Goal: Task Accomplishment & Management: Manage account settings

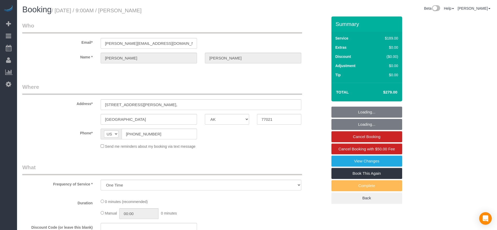
select select "[GEOGRAPHIC_DATA]"
select select "string:fspay-5f9d37c2-99f9-42c9-a91e-ba06f310703a"
select select "3"
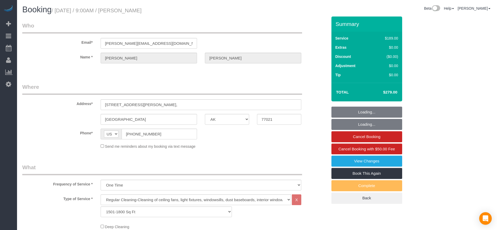
select select "object:1568"
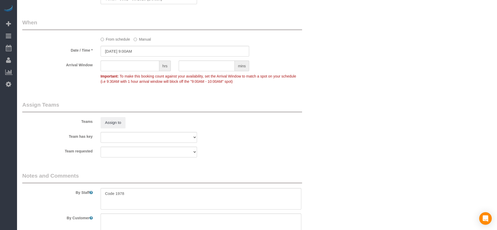
scroll to position [472, 0]
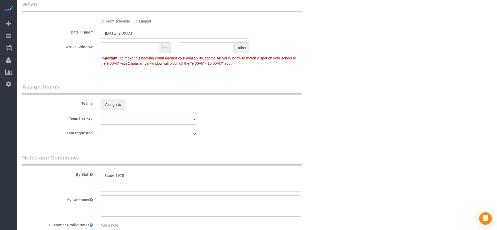
drag, startPoint x: 103, startPoint y: 174, endPoint x: 138, endPoint y: 176, distance: 35.2
click at [138, 176] on textarea at bounding box center [201, 181] width 201 height 22
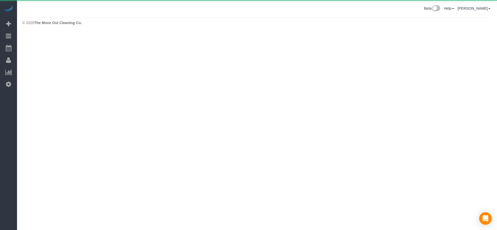
scroll to position [0, 0]
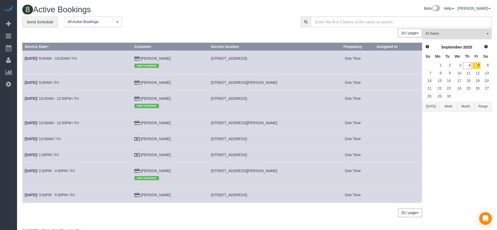
drag, startPoint x: 212, startPoint y: 137, endPoint x: 281, endPoint y: 140, distance: 69.3
click at [281, 140] on td "[STREET_ADDRESS]" at bounding box center [270, 139] width 123 height 16
copy span "[STREET_ADDRESS]"
click at [44, 139] on link "[DATE] 10:00AM / Fri" at bounding box center [43, 139] width 36 height 4
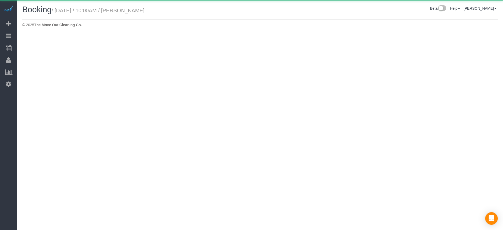
select select "[GEOGRAPHIC_DATA]"
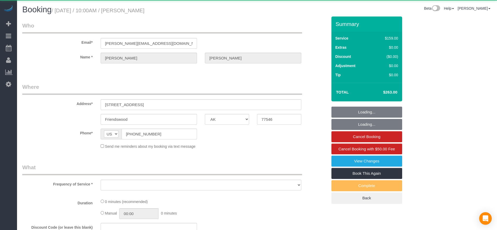
select select "3"
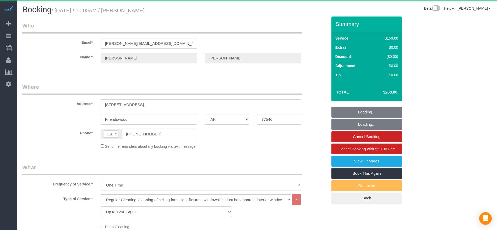
select select "object:2124"
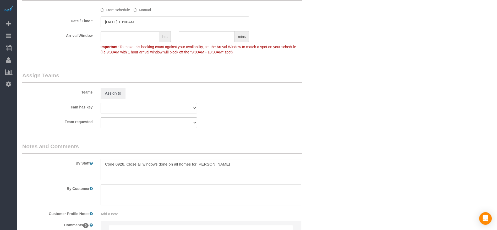
scroll to position [511, 0]
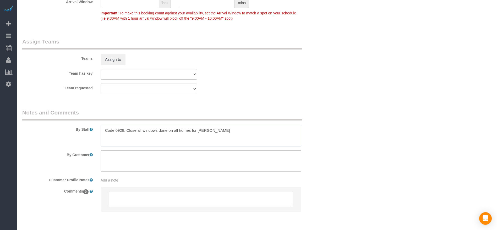
drag, startPoint x: 103, startPoint y: 132, endPoint x: 230, endPoint y: 132, distance: 126.7
click at [230, 132] on textarea at bounding box center [201, 136] width 201 height 22
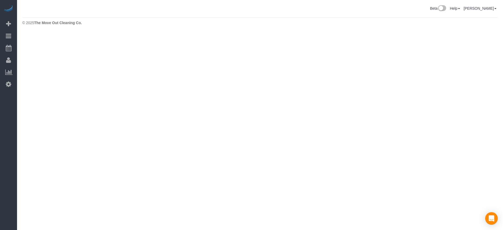
click at [180, 99] on body "Beta Add Booking Bookings Active Bookings Cancelled Bookings Quote Inquiries Do…" at bounding box center [251, 115] width 503 height 230
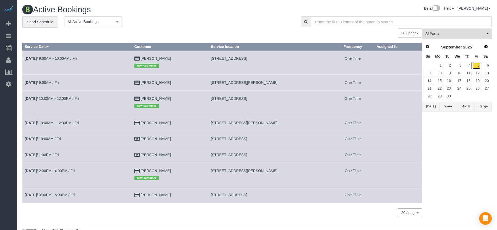
click at [480, 67] on link "5" at bounding box center [477, 65] width 9 height 7
click at [433, 108] on button "[DATE]" at bounding box center [431, 107] width 17 height 10
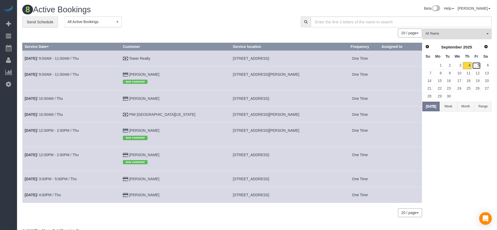
click at [477, 67] on link "5" at bounding box center [477, 65] width 9 height 7
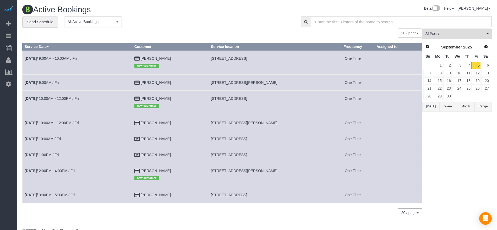
drag, startPoint x: 211, startPoint y: 122, endPoint x: 286, endPoint y: 123, distance: 75.0
click at [286, 123] on td "[STREET_ADDRESS][PERSON_NAME]" at bounding box center [270, 123] width 123 height 16
copy span "[STREET_ADDRESS][PERSON_NAME]"
click at [53, 122] on link "[DATE] 10:00AM - 12:00PM / Fri" at bounding box center [52, 123] width 54 height 4
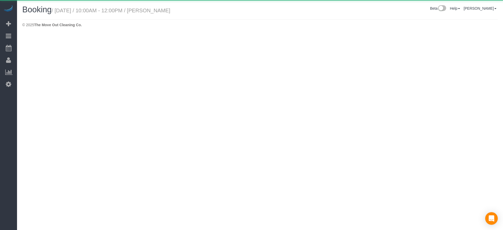
select select "[GEOGRAPHIC_DATA]"
select select "3"
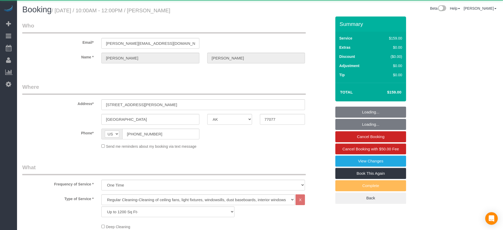
select select "spot43"
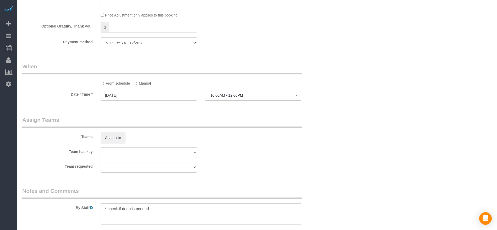
scroll to position [472, 0]
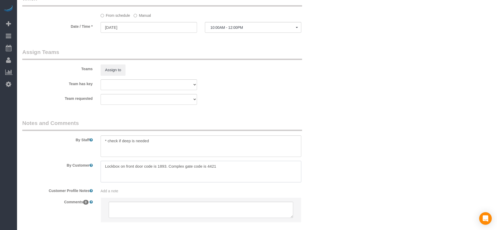
drag, startPoint x: 101, startPoint y: 166, endPoint x: 253, endPoint y: 165, distance: 151.8
click at [253, 165] on textarea at bounding box center [201, 172] width 201 height 22
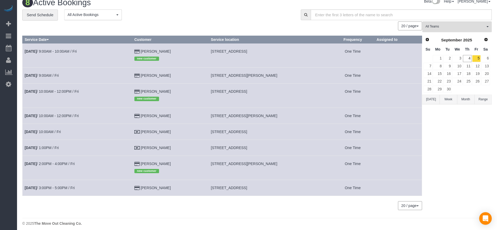
scroll to position [11, 0]
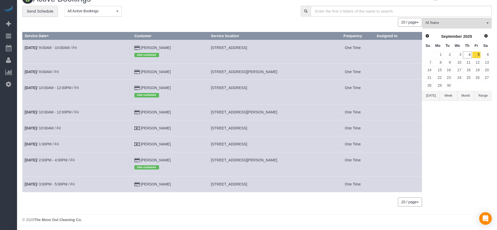
drag, startPoint x: 211, startPoint y: 184, endPoint x: 287, endPoint y: 185, distance: 75.5
click at [287, 185] on td "[STREET_ADDRESS]" at bounding box center [270, 184] width 123 height 16
copy span "[STREET_ADDRESS]"
click at [48, 184] on link "[DATE] 3:00PM - 5:00PM / Fri" at bounding box center [50, 184] width 50 height 4
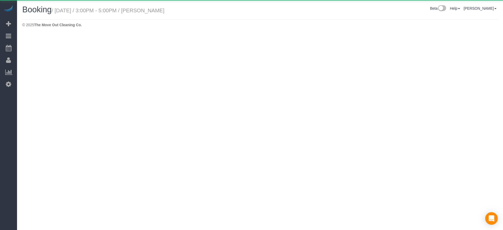
select select "[GEOGRAPHIC_DATA]"
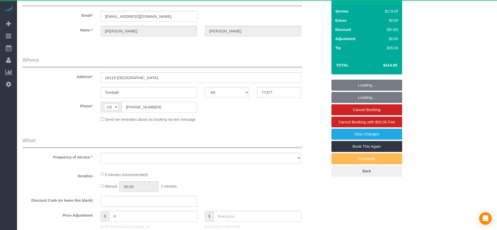
select select "string:fspay-c9bf4a59-fdbb-4a36-9749-2bfaae07a348"
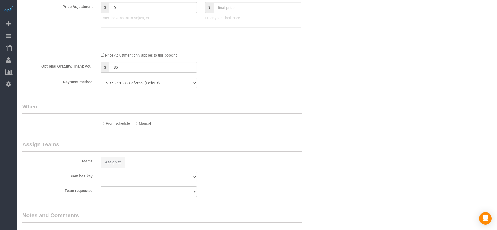
select select "object:3489"
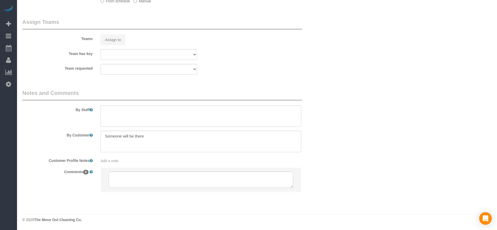
select select "3"
select select "spot64"
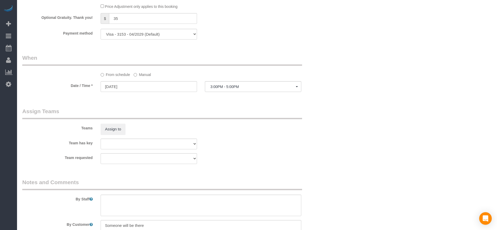
scroll to position [508, 0]
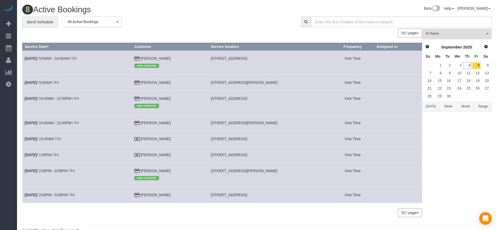
click at [435, 105] on button "[DATE]" at bounding box center [431, 107] width 17 height 10
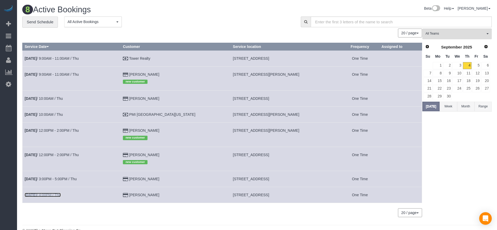
click at [53, 194] on link "[DATE] 4:00PM / Thu" at bounding box center [43, 195] width 36 height 4
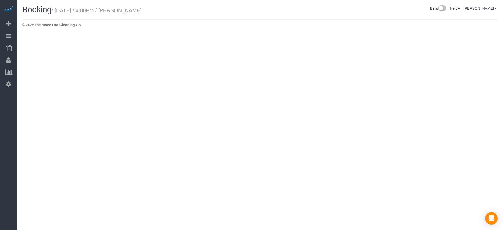
select select "[GEOGRAPHIC_DATA]"
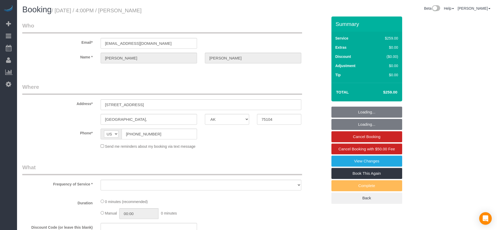
select select "string:fspay-d2ff4b42-4623-44f7-b64d-f1808453b140"
select select "object:4076"
select select "3"
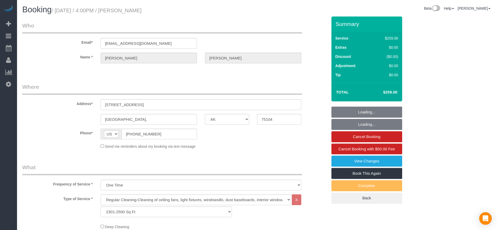
select select "object:4163"
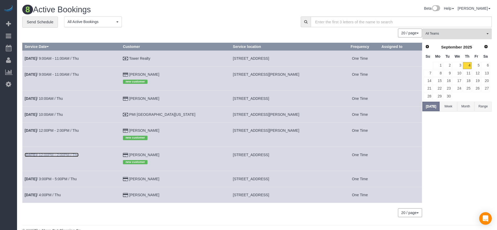
click at [37, 153] on b "[DATE]" at bounding box center [31, 155] width 12 height 4
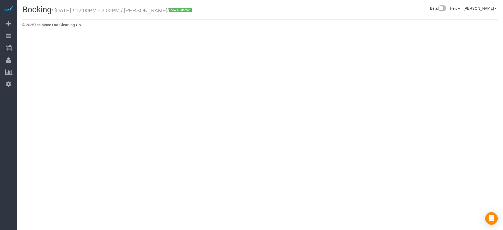
select select "[GEOGRAPHIC_DATA]"
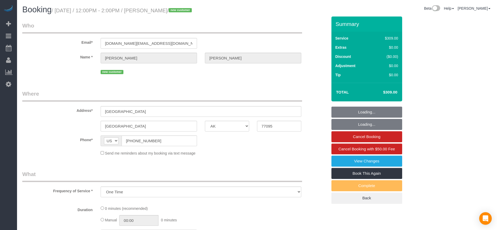
select select "object:4715"
select select "string:fspay-a1cac5c5-57c6-45a1-a47c-e48ac553549d"
select select "3"
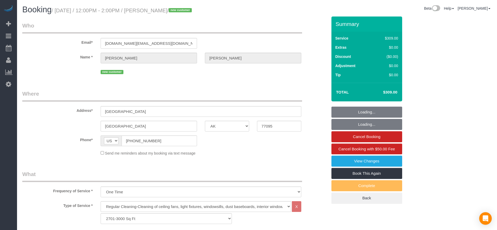
select select "spot102"
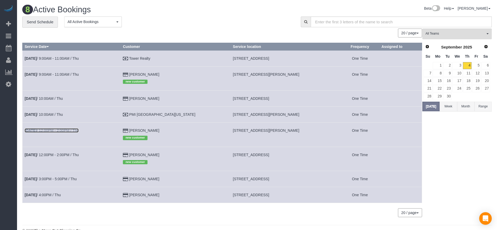
click at [55, 130] on link "[DATE] 12:00PM - 2:00PM / Thu" at bounding box center [52, 130] width 54 height 4
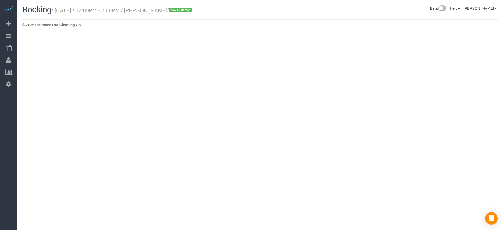
select select "[GEOGRAPHIC_DATA]"
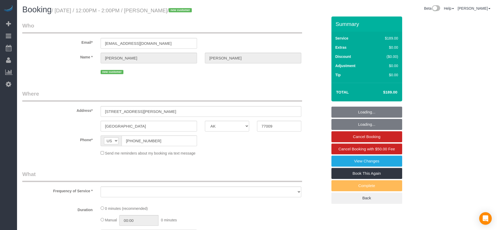
select select "object:5229"
select select "string:fspay-c4ed26b4-9eeb-45d4-8f5d-c0fe00451baa"
select select "object:5291"
select select "3"
select select "spot119"
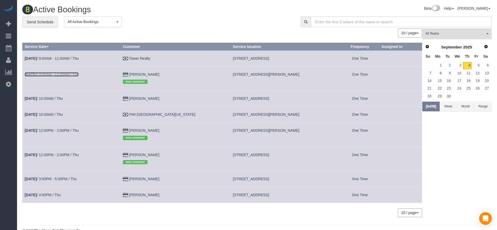
click at [53, 75] on link "[DATE] 9:00AM - 11:00AM / Thu" at bounding box center [52, 74] width 54 height 4
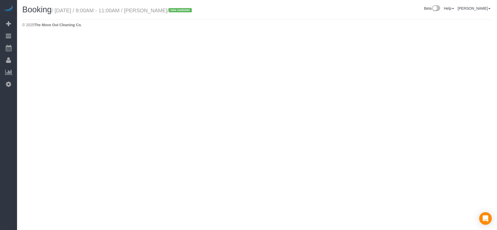
select select "[GEOGRAPHIC_DATA]"
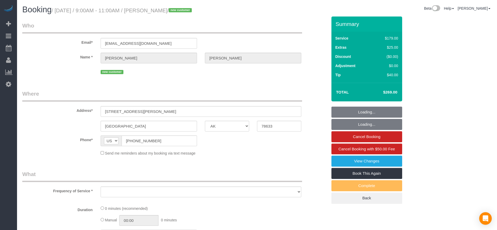
select select "object:5802"
select select "string:fspay-b8436019-9a3e-40b6-bc30-9dac9eee0248"
select select "3"
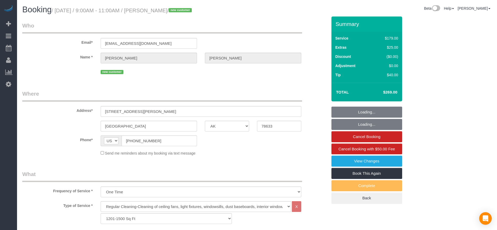
select select "object:5864"
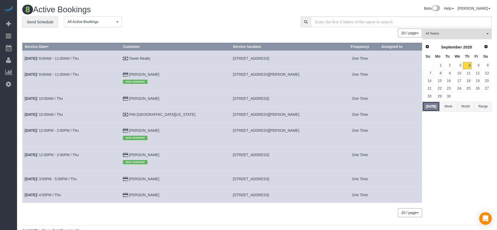
click at [433, 106] on button "[DATE]" at bounding box center [431, 107] width 17 height 10
drag, startPoint x: 210, startPoint y: 57, endPoint x: 290, endPoint y: 58, distance: 79.5
click at [290, 58] on td "[STREET_ADDRESS]" at bounding box center [286, 58] width 110 height 16
click at [260, 72] on td "[STREET_ADDRESS][PERSON_NAME]" at bounding box center [286, 78] width 110 height 24
drag, startPoint x: 210, startPoint y: 75, endPoint x: 299, endPoint y: 78, distance: 88.9
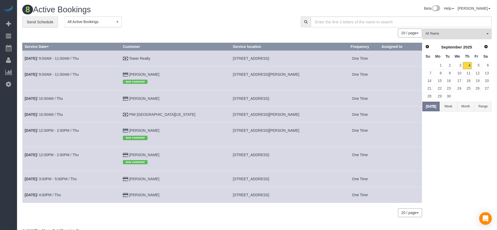
click at [299, 78] on td "[STREET_ADDRESS][PERSON_NAME]" at bounding box center [286, 78] width 110 height 24
click at [303, 109] on td "[STREET_ADDRESS][PERSON_NAME]" at bounding box center [286, 115] width 110 height 16
drag, startPoint x: 210, startPoint y: 73, endPoint x: 297, endPoint y: 78, distance: 87.2
click at [297, 78] on td "[STREET_ADDRESS][PERSON_NAME]" at bounding box center [286, 78] width 110 height 24
copy span "[STREET_ADDRESS][PERSON_NAME]"
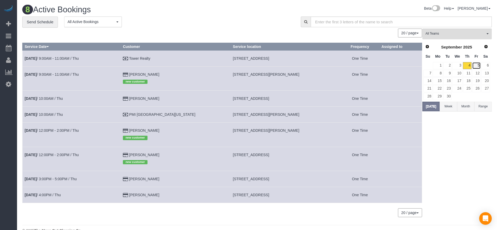
click at [477, 66] on link "5" at bounding box center [477, 65] width 9 height 7
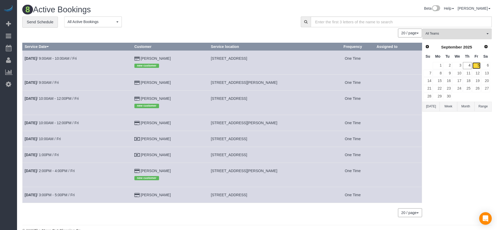
click at [478, 66] on link "5" at bounding box center [477, 65] width 9 height 7
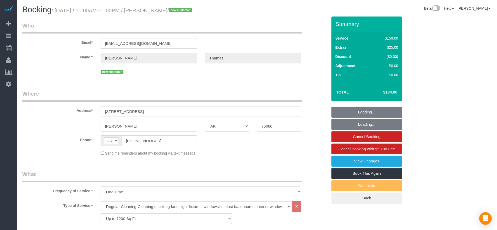
select select "[GEOGRAPHIC_DATA]"
select select "3"
select select "object:1647"
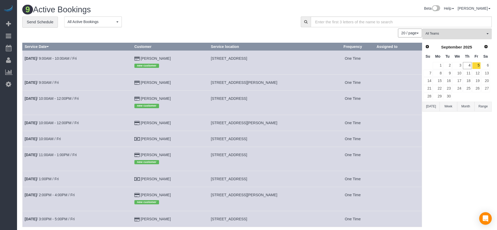
drag, startPoint x: 212, startPoint y: 155, endPoint x: 285, endPoint y: 155, distance: 73.7
click at [285, 155] on td "333 Melrose St, 30d, Richardson, TX 75080" at bounding box center [270, 159] width 123 height 24
copy span "333 Melrose St, 30d, Richardson, TX 75080"
click at [63, 156] on link "Sep 5th / 11:00AM - 1:00PM / Fri" at bounding box center [51, 155] width 52 height 4
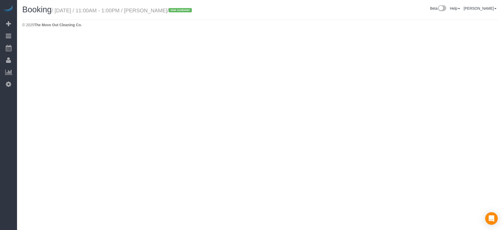
select select "[GEOGRAPHIC_DATA]"
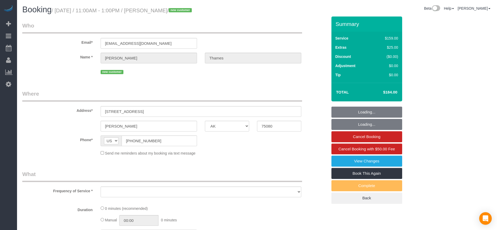
select select "string:fspay-45c11c3b-e21a-4d72-a3e6-6defbcc3caec"
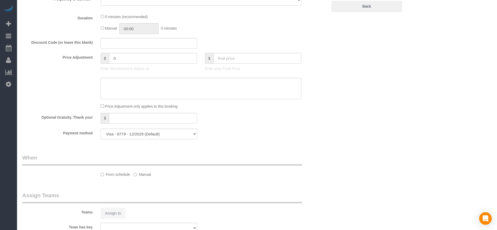
select select "object:2178"
select select "3"
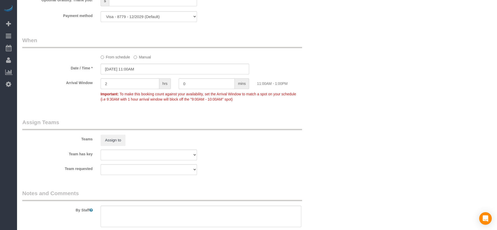
scroll to position [538, 0]
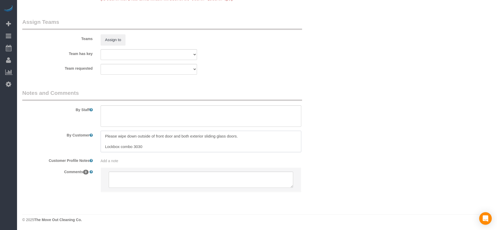
drag, startPoint x: 105, startPoint y: 147, endPoint x: 157, endPoint y: 147, distance: 51.9
click at [157, 147] on textarea at bounding box center [201, 142] width 201 height 22
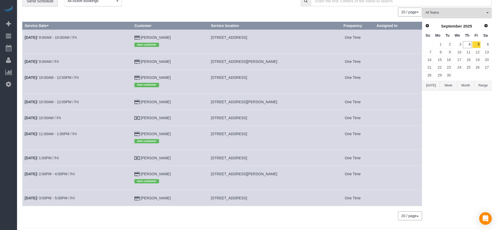
scroll to position [35, 0]
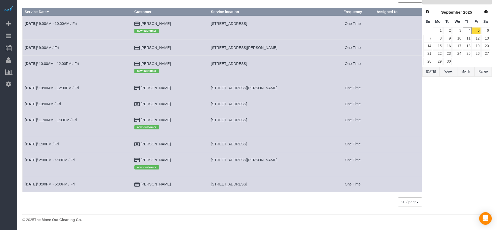
drag, startPoint x: 212, startPoint y: 118, endPoint x: 247, endPoint y: 121, distance: 35.3
click at [247, 121] on span "333 Melrose St, 30d, Richardson, TX 75080" at bounding box center [229, 120] width 36 height 4
copy span "333 Melrose St, 30d,"
